Goal: Transaction & Acquisition: Obtain resource

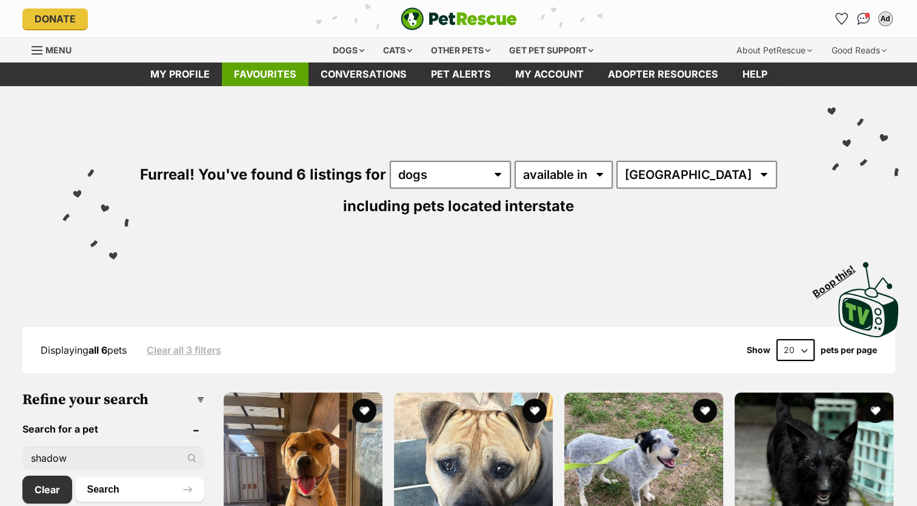
click at [280, 76] on link "Favourites" at bounding box center [265, 74] width 87 height 24
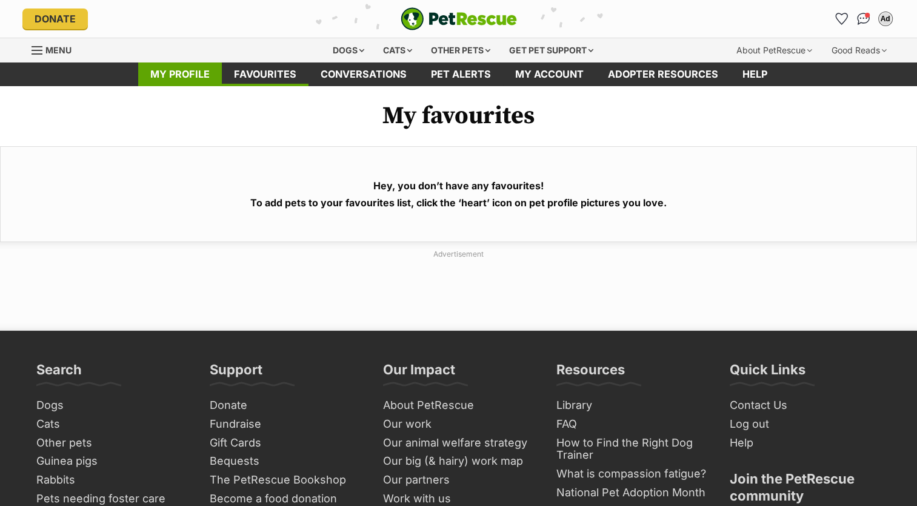
click at [190, 74] on link "My profile" at bounding box center [180, 74] width 84 height 24
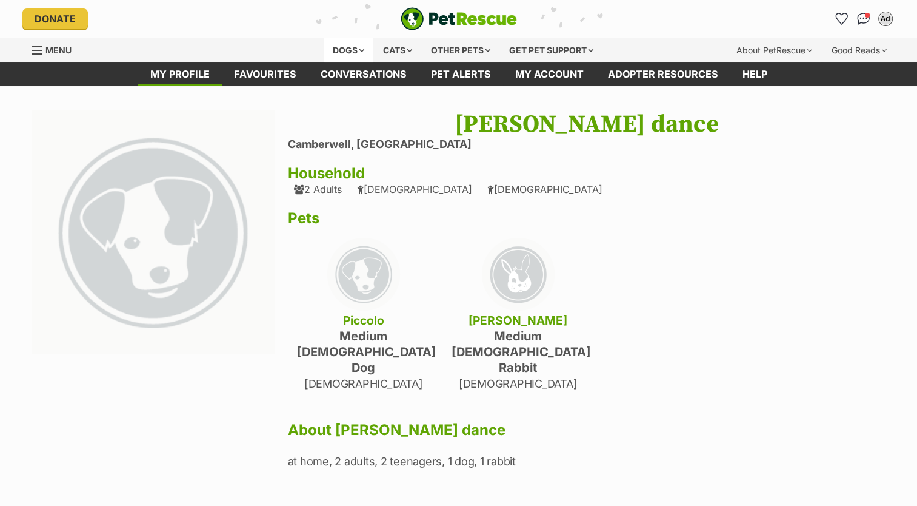
click at [345, 44] on div "Dogs" at bounding box center [348, 50] width 49 height 24
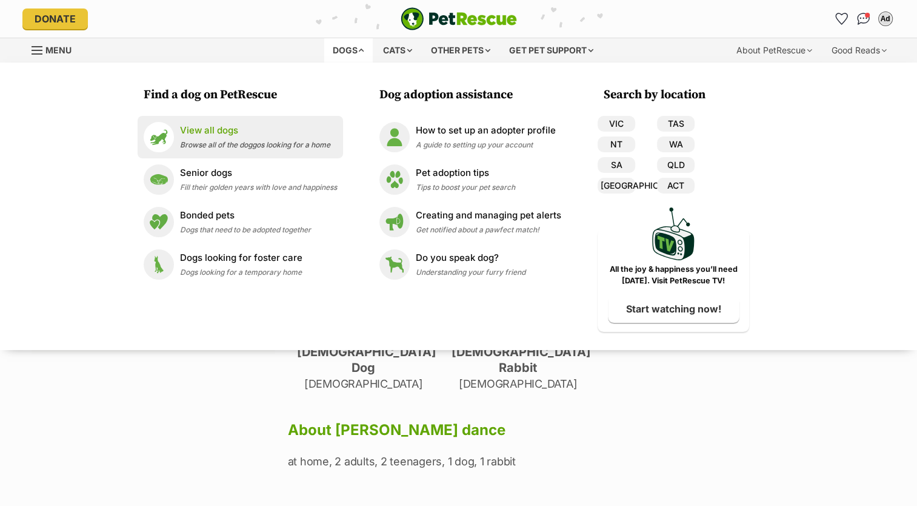
click at [180, 139] on div "View all dogs Browse all of the doggos looking for a home" at bounding box center [255, 137] width 150 height 26
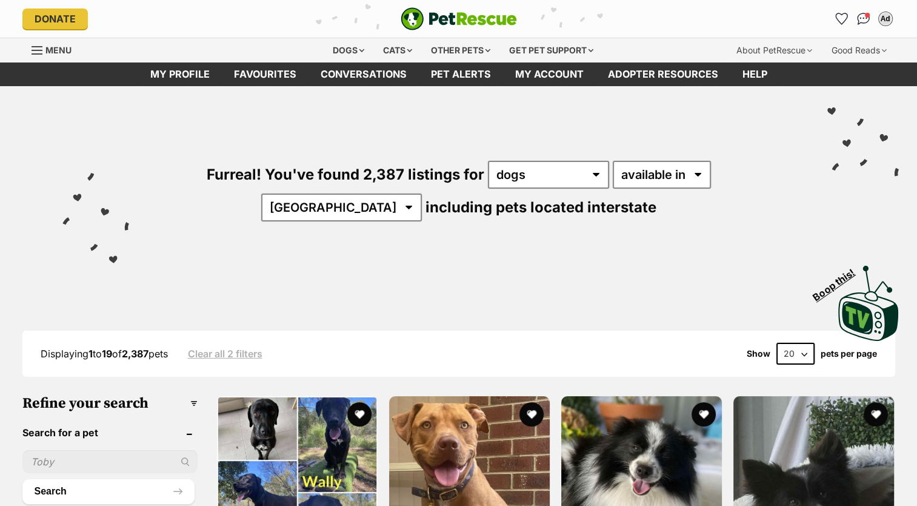
click at [80, 457] on input "text" at bounding box center [109, 461] width 175 height 23
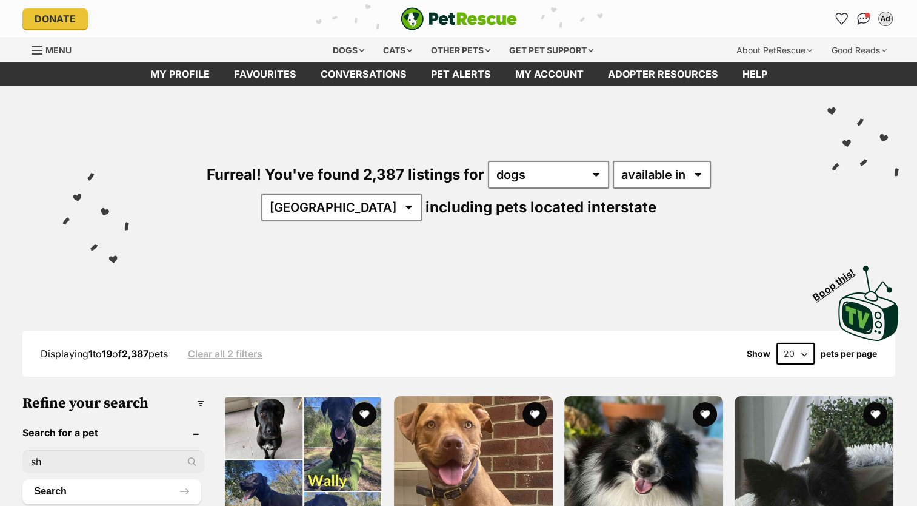
type input "shadow"
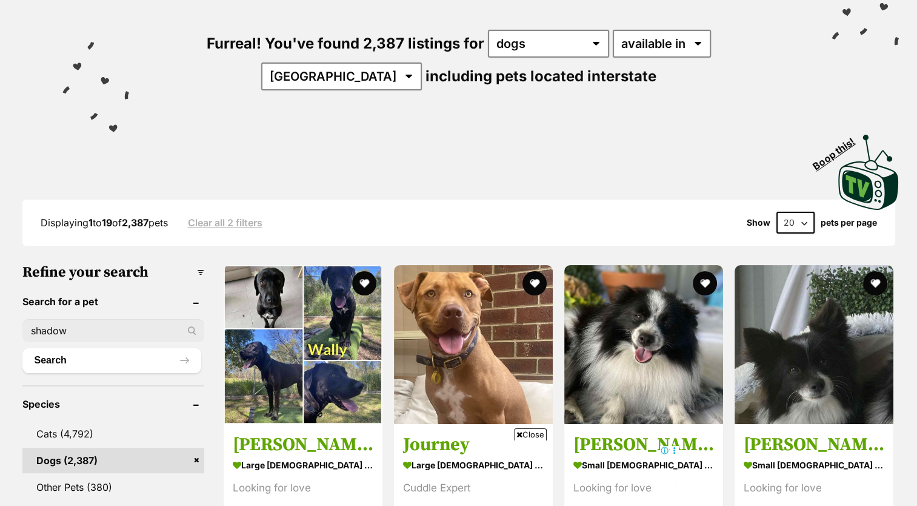
scroll to position [155, 0]
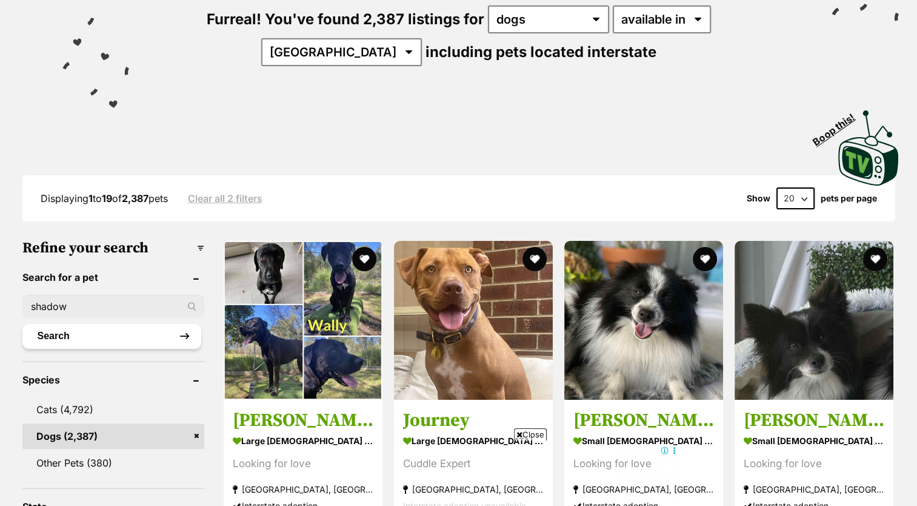
click at [106, 324] on button "Search" at bounding box center [111, 336] width 179 height 24
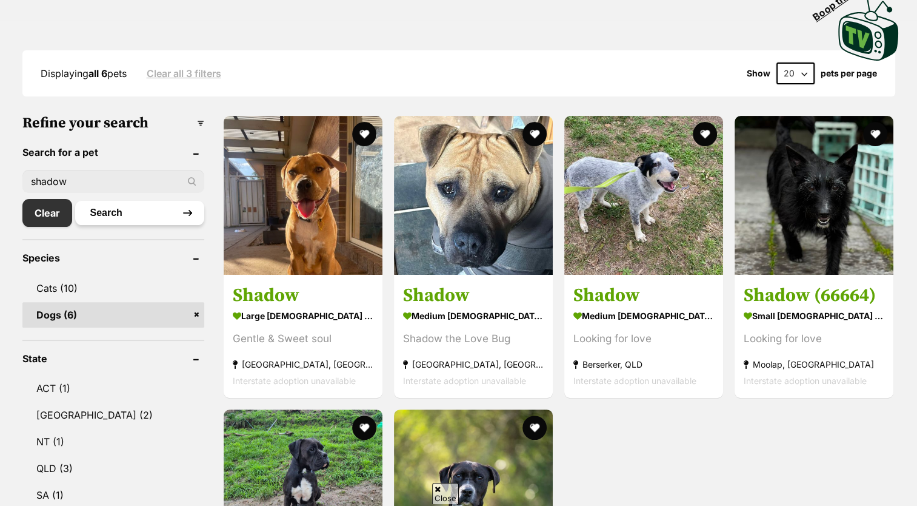
click at [161, 207] on button "Search" at bounding box center [139, 213] width 129 height 24
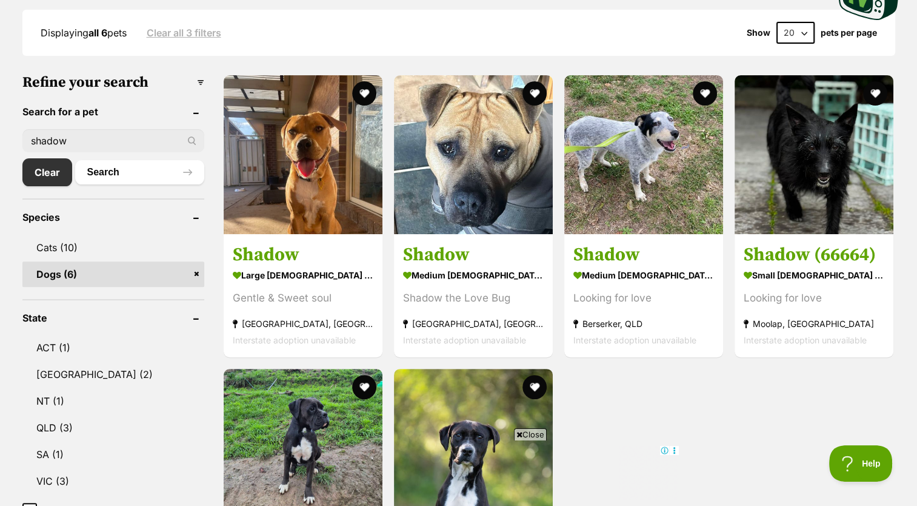
click at [161, 136] on input "shadow" at bounding box center [113, 140] width 182 height 23
type input "s"
click at [42, 174] on link "Clear" at bounding box center [50, 172] width 56 height 28
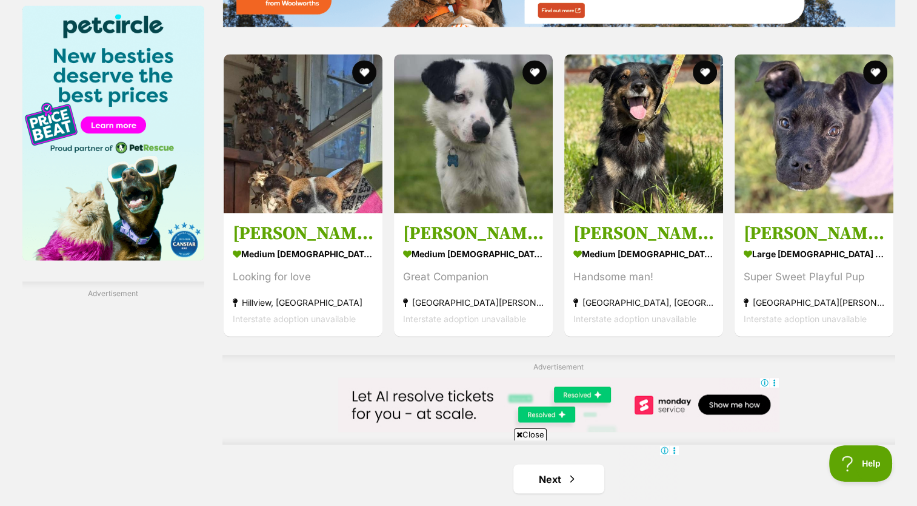
scroll to position [1857, 0]
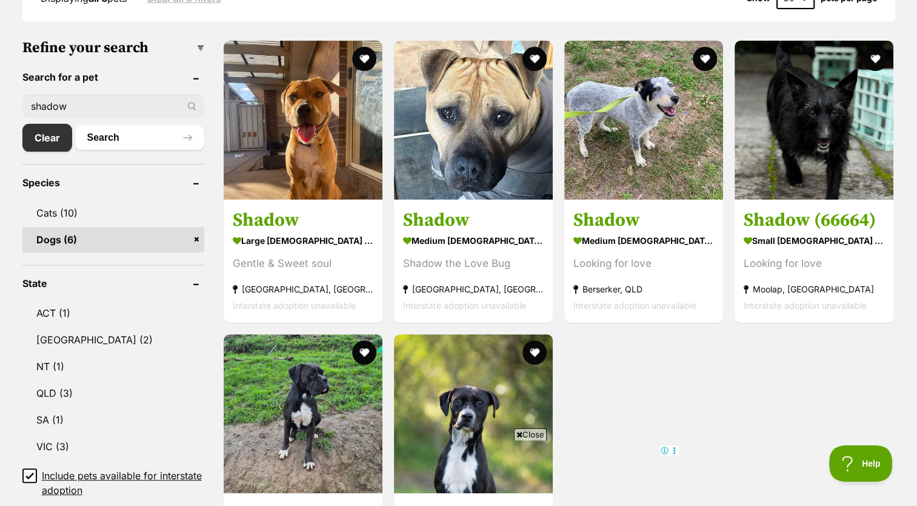
click at [90, 106] on input "shadow" at bounding box center [113, 106] width 182 height 23
type input "s"
click at [75, 126] on button "Search" at bounding box center [139, 138] width 129 height 24
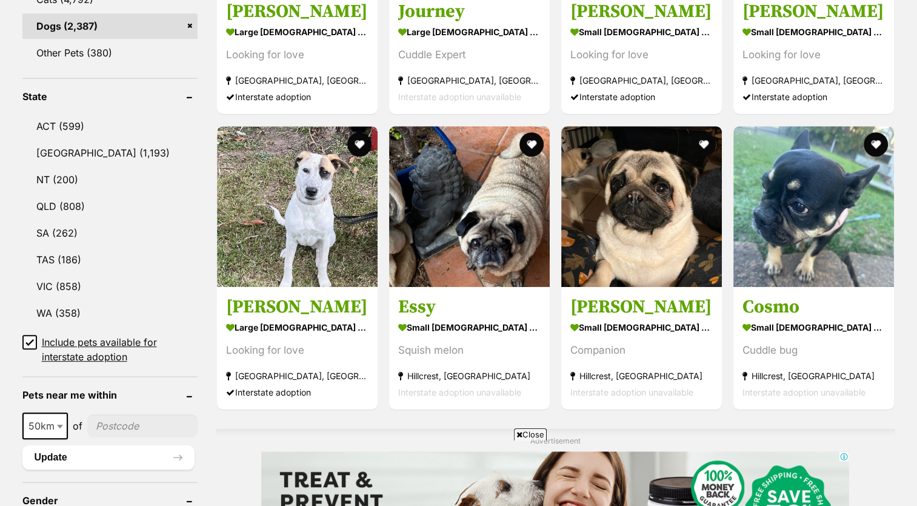
scroll to position [566, 0]
click at [84, 276] on link "VIC (858)" at bounding box center [109, 285] width 175 height 25
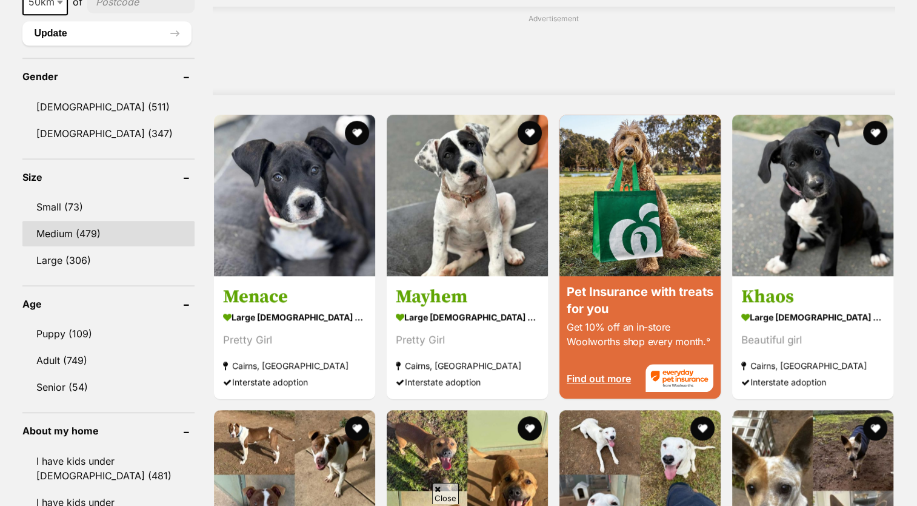
click at [94, 223] on link "Medium (479)" at bounding box center [108, 233] width 172 height 25
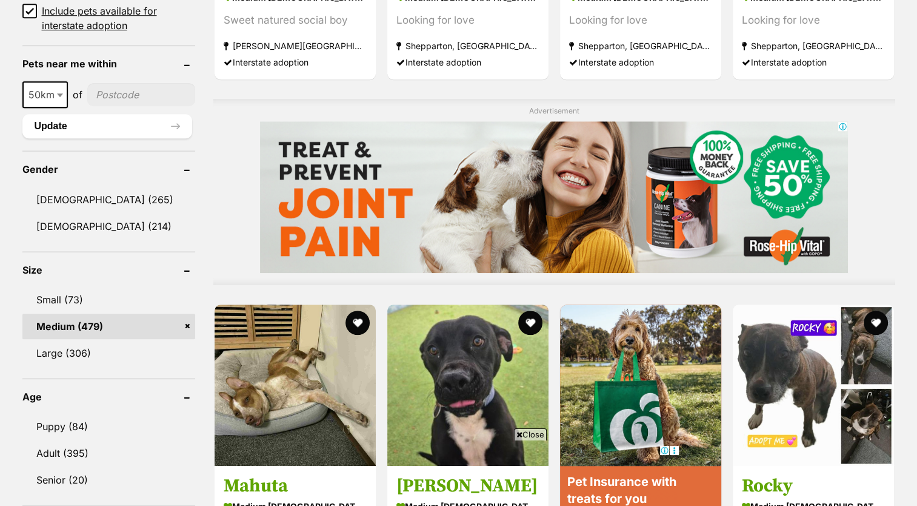
click at [187, 321] on link "Medium (479)" at bounding box center [108, 325] width 173 height 25
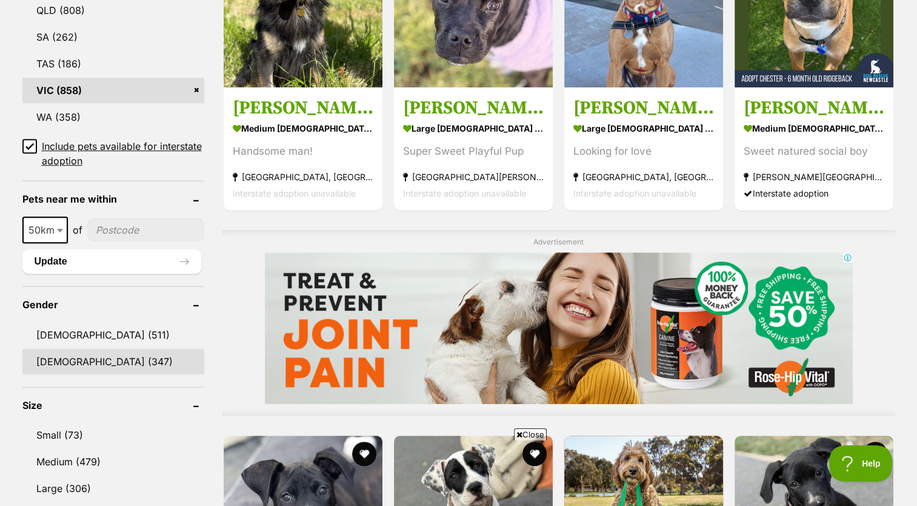
scroll to position [762, 0]
click at [119, 352] on link "Female (347)" at bounding box center [113, 360] width 182 height 25
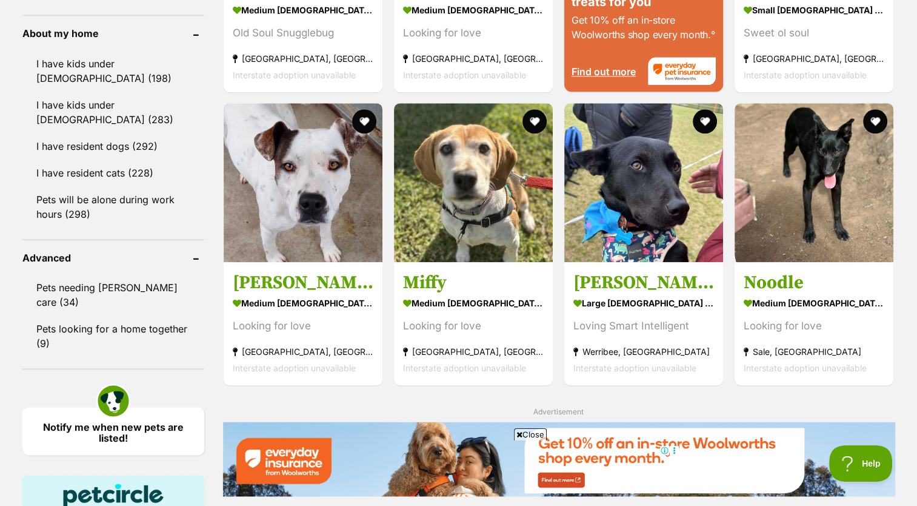
scroll to position [1390, 0]
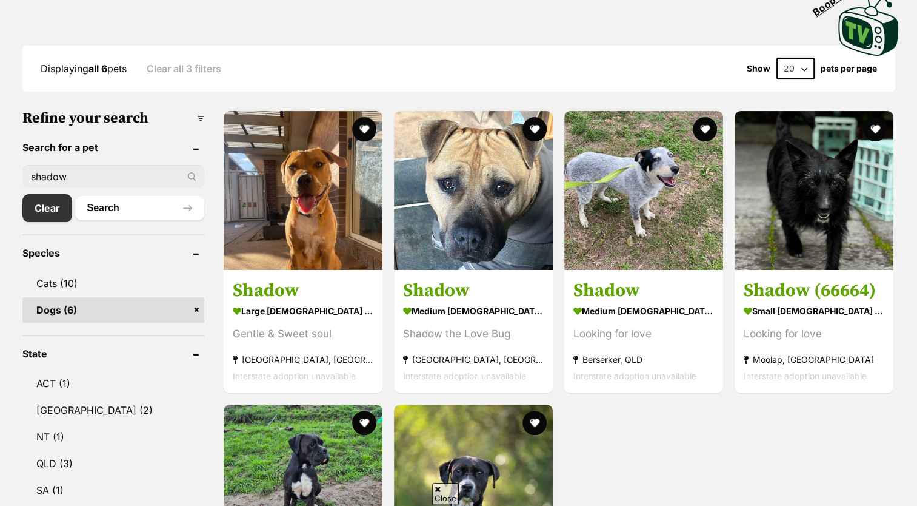
scroll to position [283, 0]
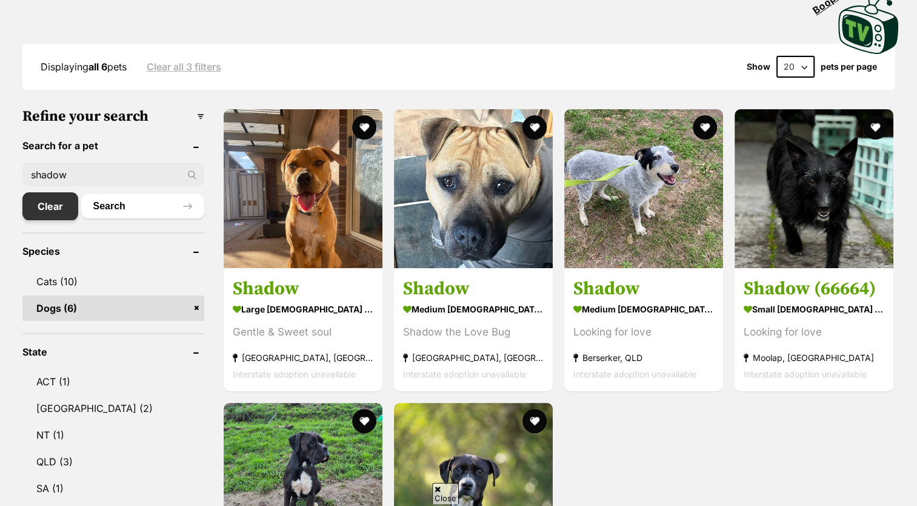
click at [47, 198] on link "Clear" at bounding box center [50, 206] width 56 height 28
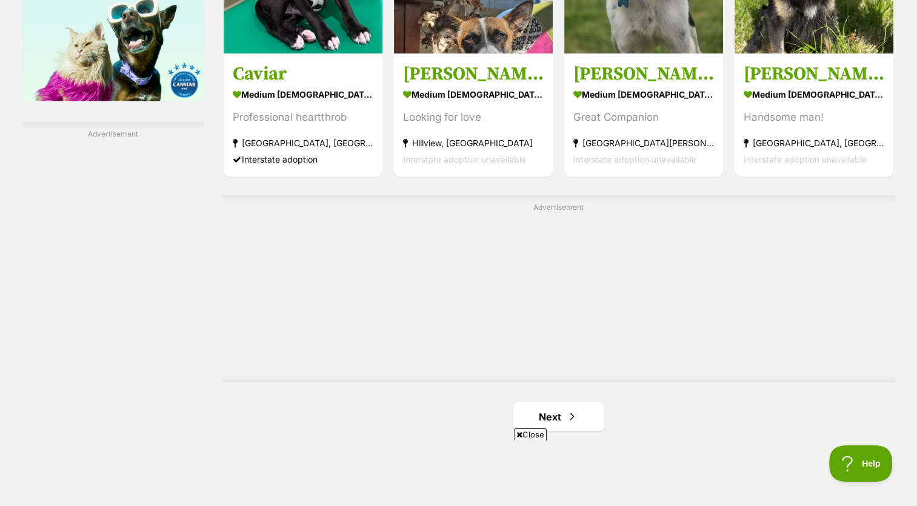
scroll to position [2018, 0]
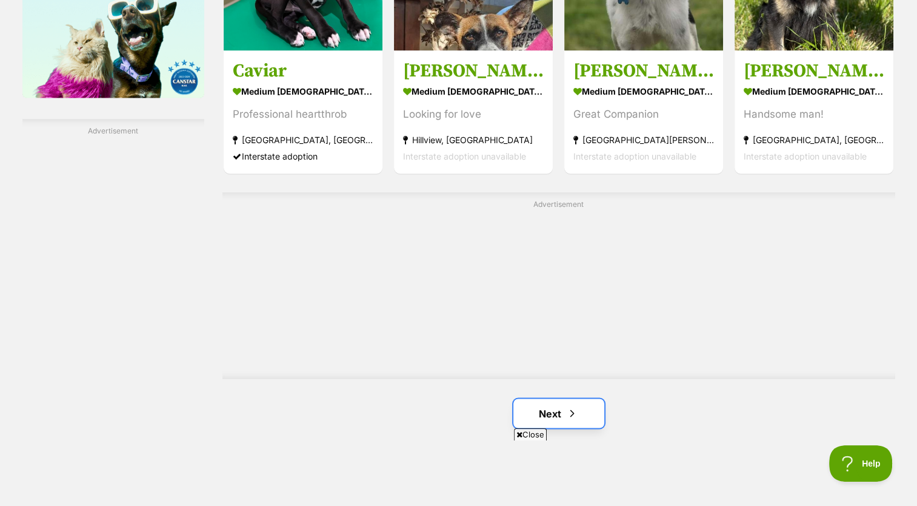
click at [554, 398] on link "Next" at bounding box center [559, 412] width 91 height 29
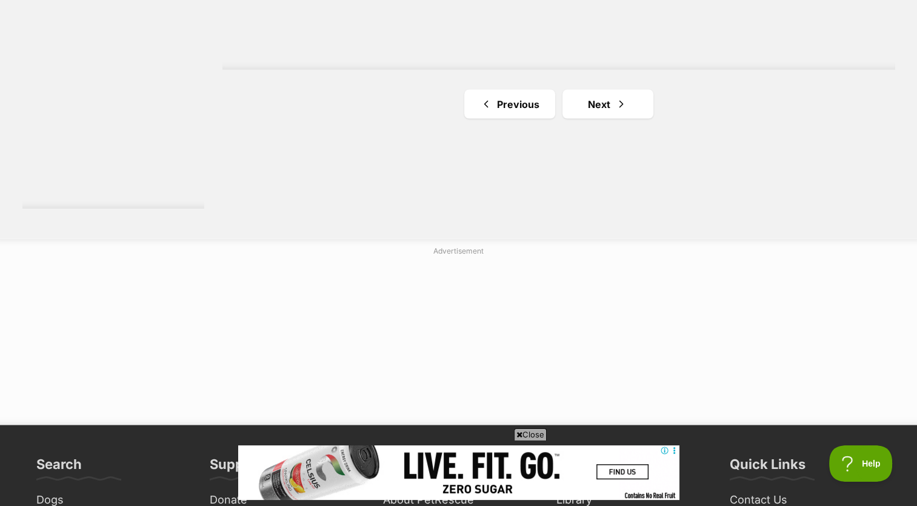
scroll to position [2328, 0]
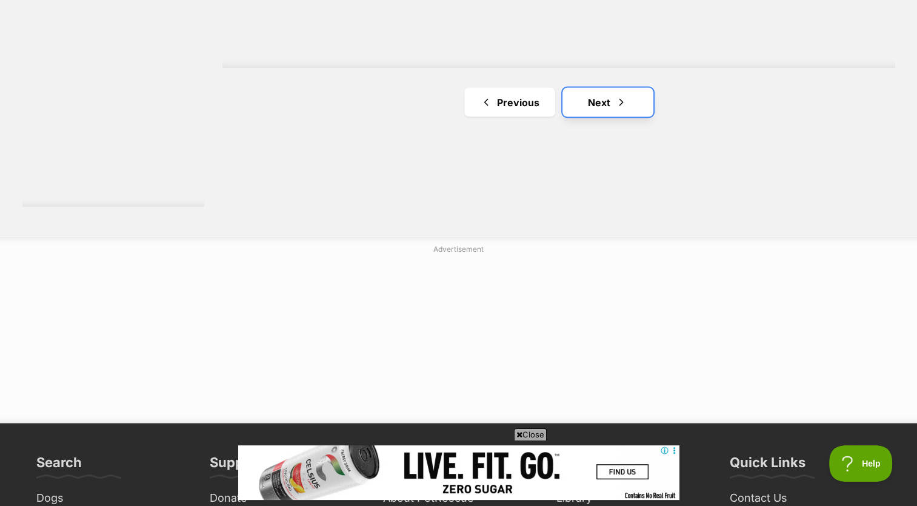
click at [605, 96] on link "Next" at bounding box center [608, 102] width 91 height 29
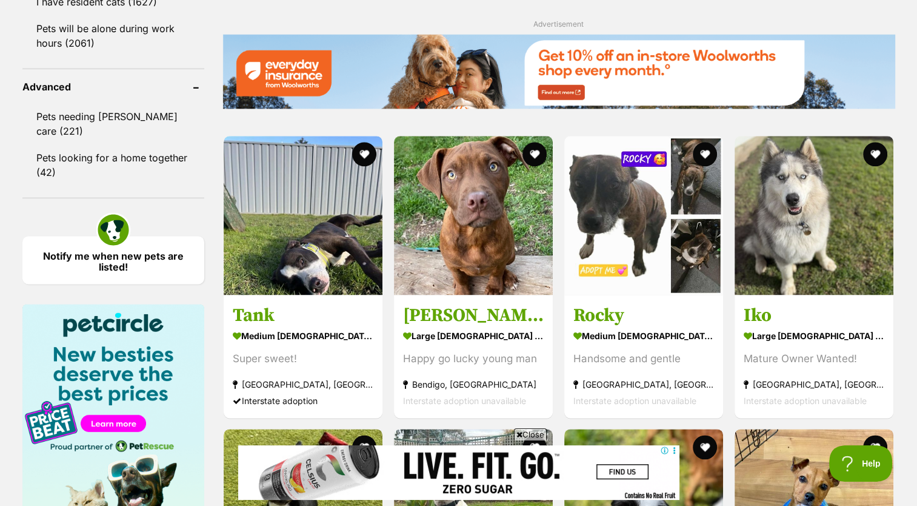
scroll to position [1558, 0]
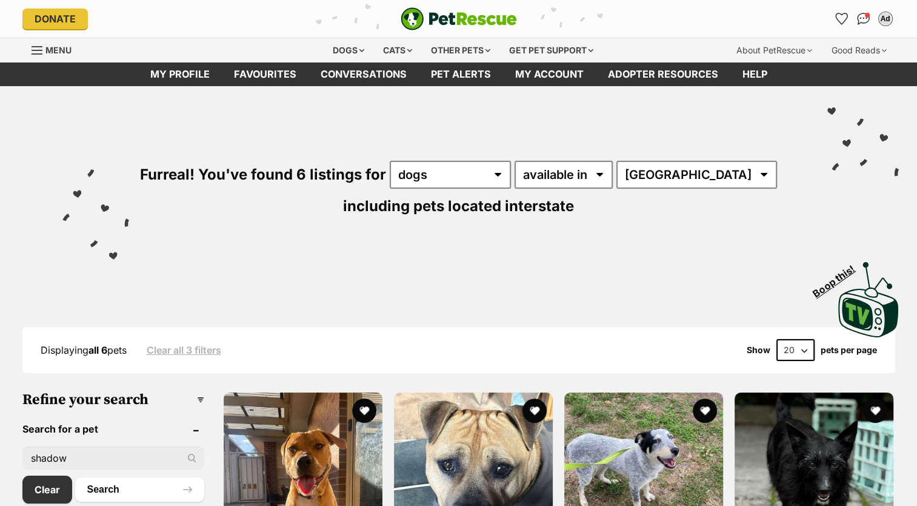
click at [148, 452] on input "shadow" at bounding box center [113, 457] width 182 height 23
type input "s"
type input "marly"
click at [75, 477] on button "Search" at bounding box center [139, 489] width 129 height 24
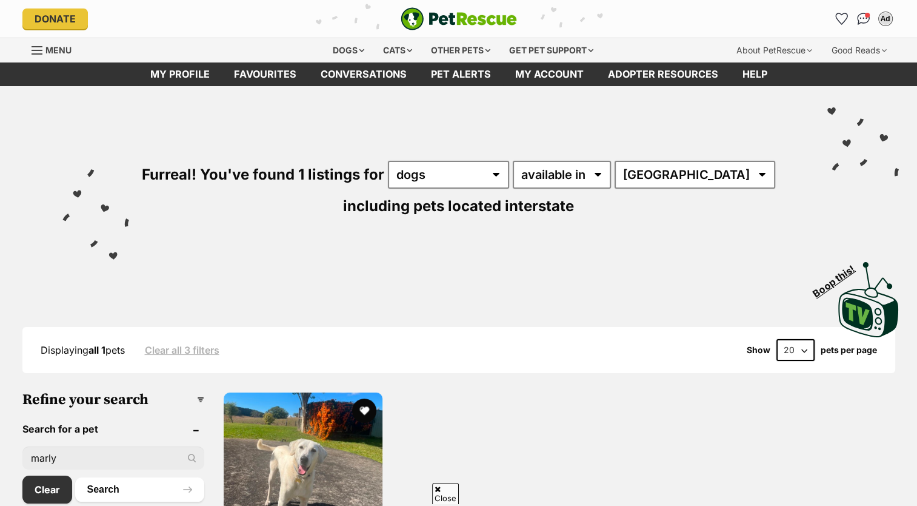
scroll to position [137, 0]
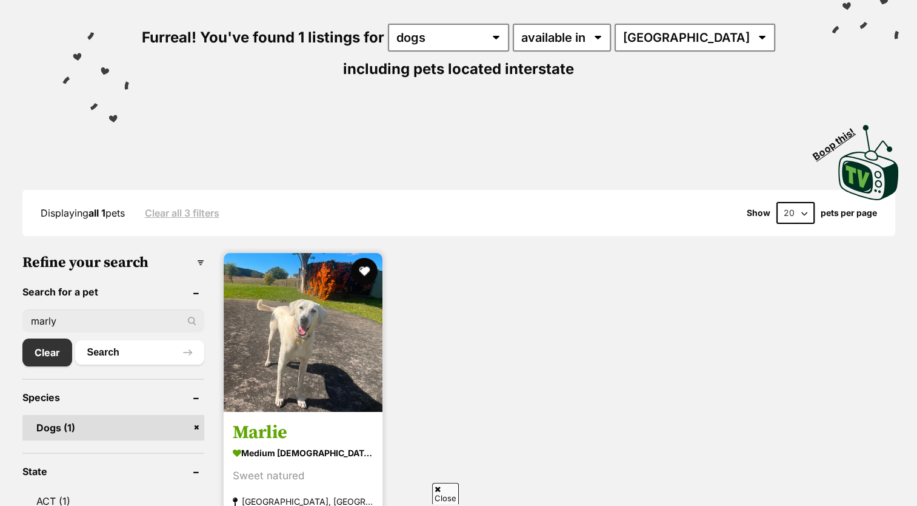
click at [363, 261] on button "favourite" at bounding box center [364, 271] width 27 height 27
click at [340, 362] on img at bounding box center [303, 332] width 159 height 159
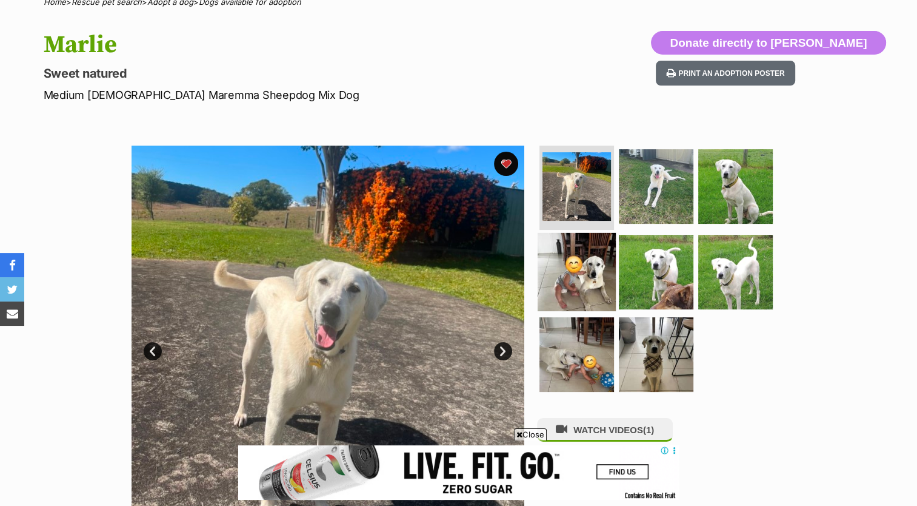
scroll to position [116, 0]
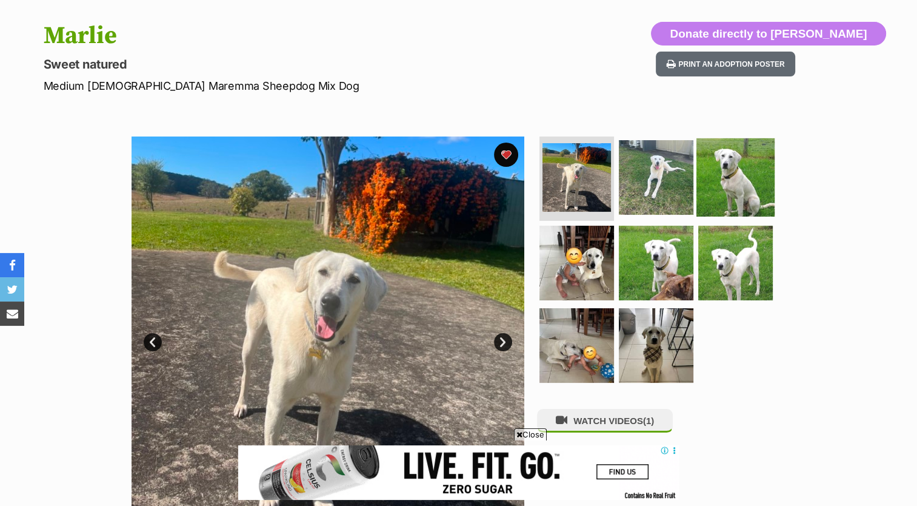
click at [725, 181] on img at bounding box center [736, 177] width 78 height 78
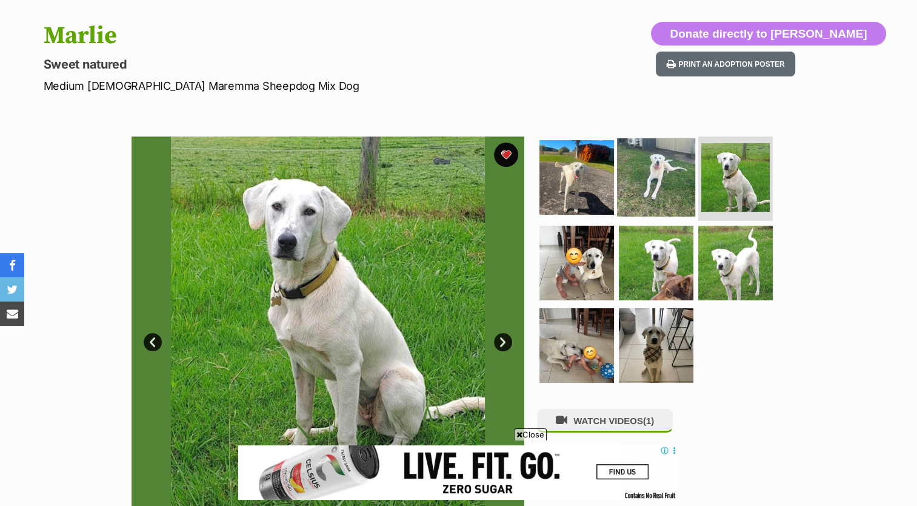
click at [658, 179] on img at bounding box center [656, 177] width 78 height 78
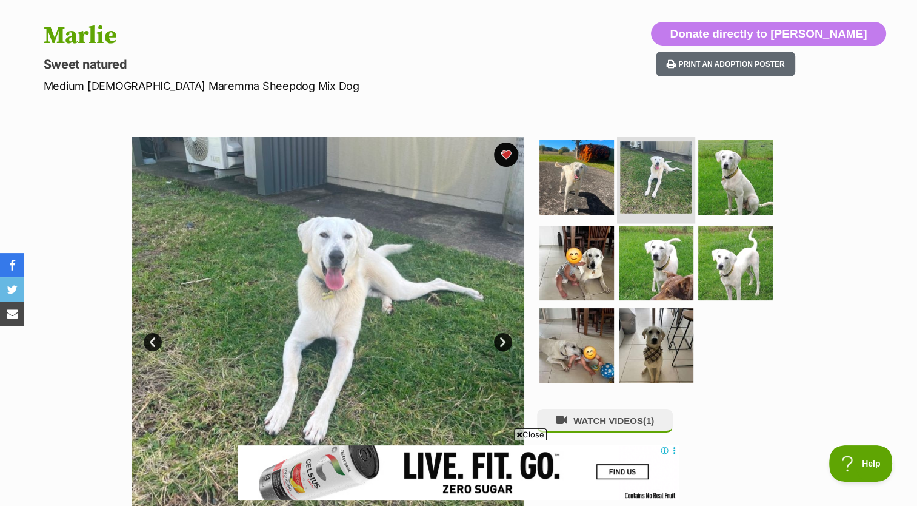
scroll to position [0, 0]
click at [604, 183] on img at bounding box center [577, 177] width 78 height 78
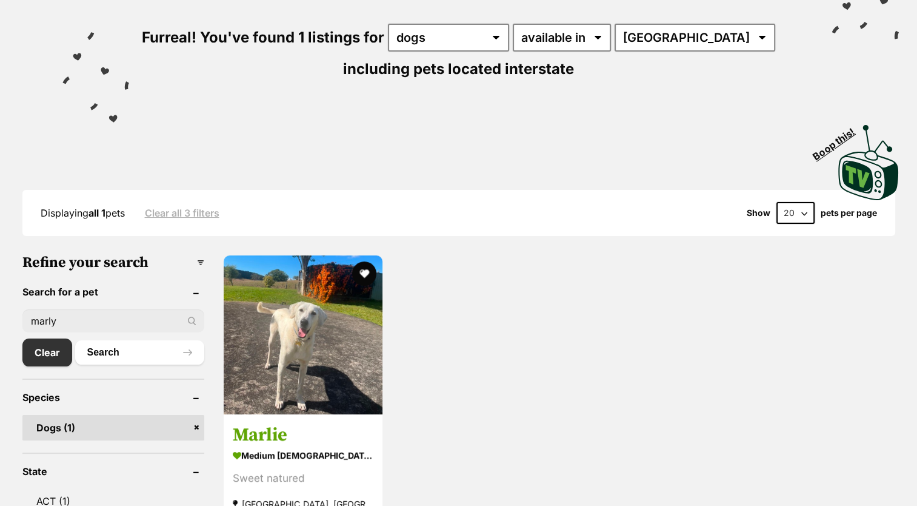
click at [112, 309] on input "marly" at bounding box center [113, 320] width 182 height 23
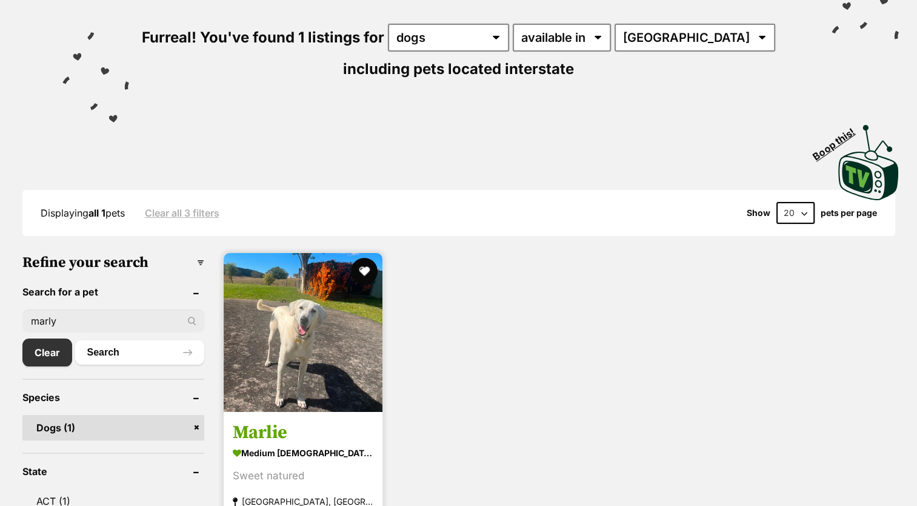
click at [364, 270] on button "favourite" at bounding box center [364, 271] width 27 height 27
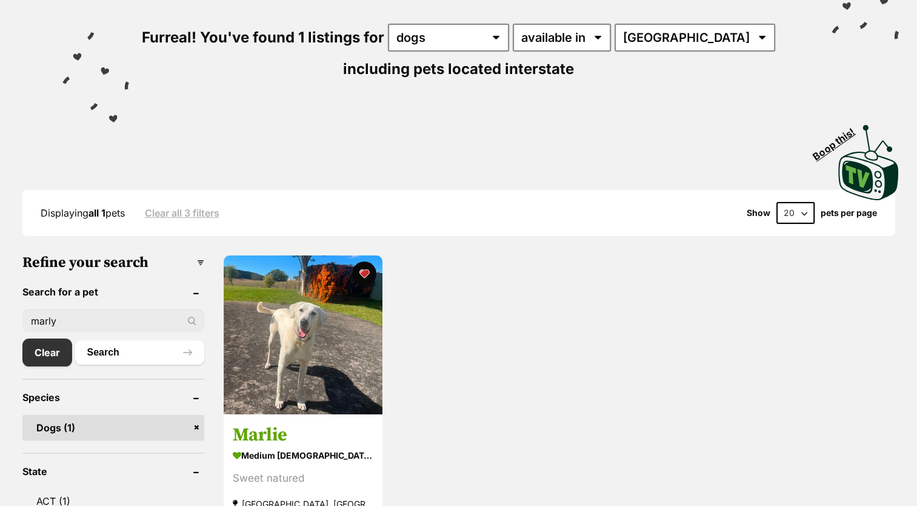
click at [132, 326] on input "marly" at bounding box center [113, 320] width 182 height 23
type input "m"
type input "lupe"
click at [75, 340] on button "Search" at bounding box center [139, 352] width 129 height 24
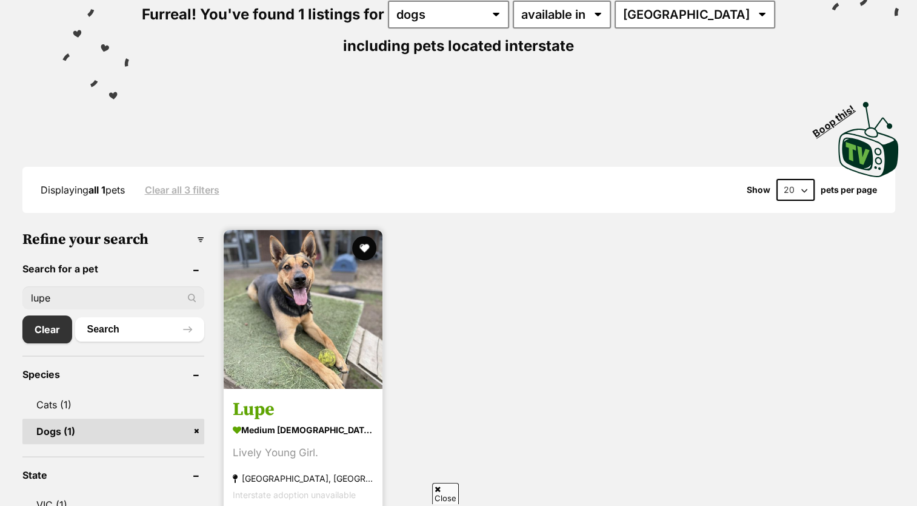
scroll to position [164, 0]
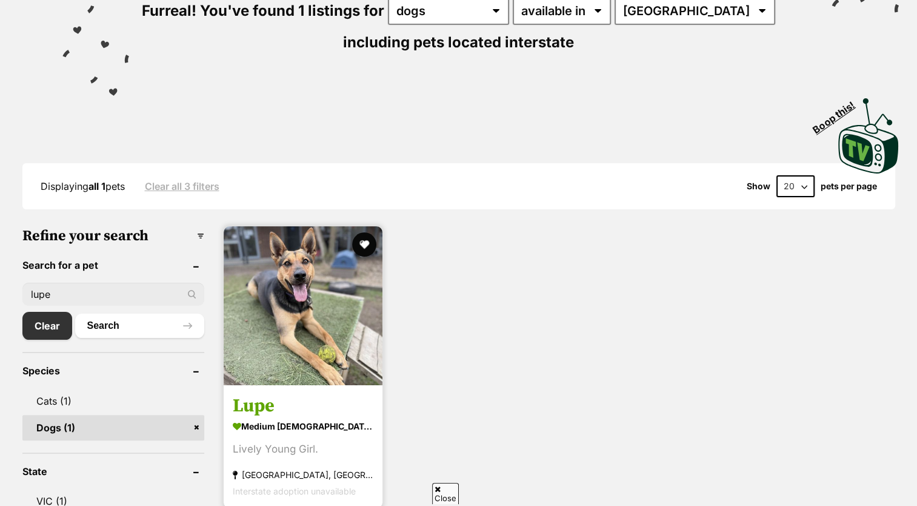
click at [270, 292] on img at bounding box center [303, 305] width 159 height 159
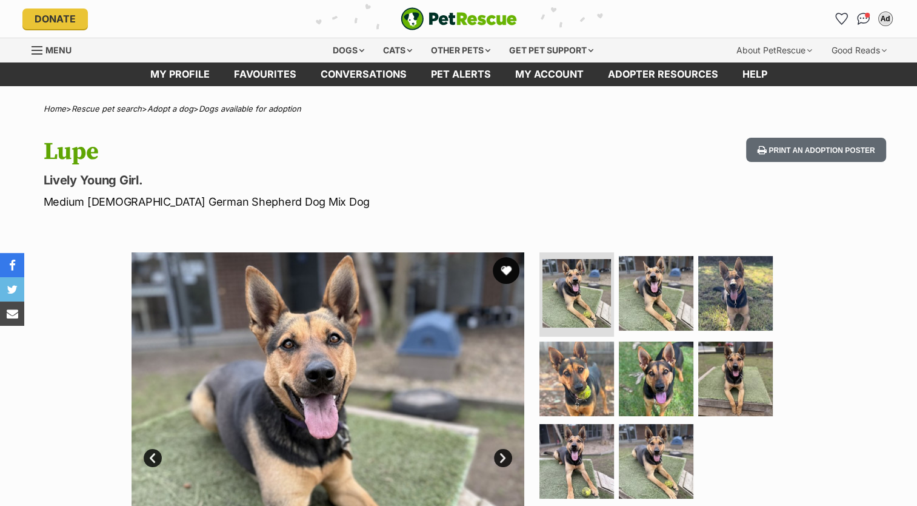
click at [503, 271] on button "favourite" at bounding box center [506, 270] width 27 height 27
